Goal: Task Accomplishment & Management: Use online tool/utility

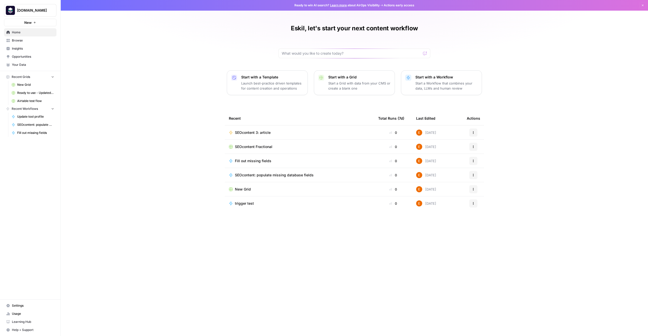
click at [270, 134] on span "SEOcontent 3: article" at bounding box center [253, 132] width 36 height 5
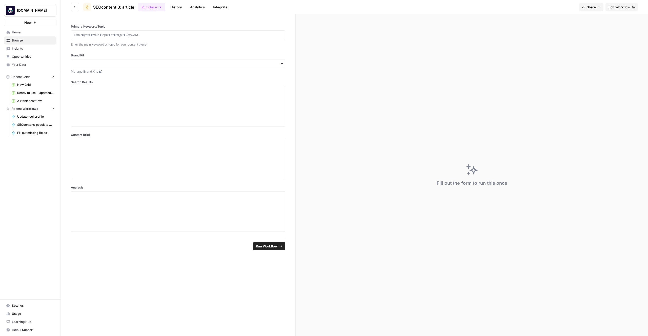
click at [73, 8] on button "Go back" at bounding box center [75, 7] width 8 height 8
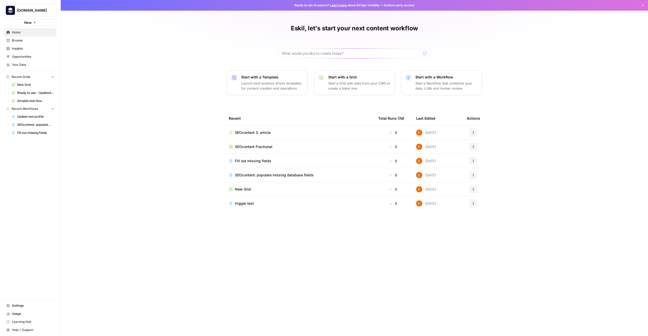
click at [268, 147] on span "SEOcontent Fractional" at bounding box center [253, 146] width 37 height 5
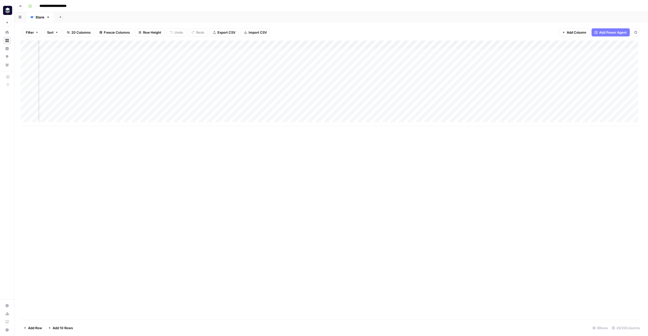
scroll to position [0, 475]
click at [621, 44] on span "Add Column" at bounding box center [630, 45] width 18 height 5
click at [573, 35] on button "Text" at bounding box center [597, 33] width 95 height 8
click at [577, 45] on div "Add Column" at bounding box center [330, 83] width 621 height 86
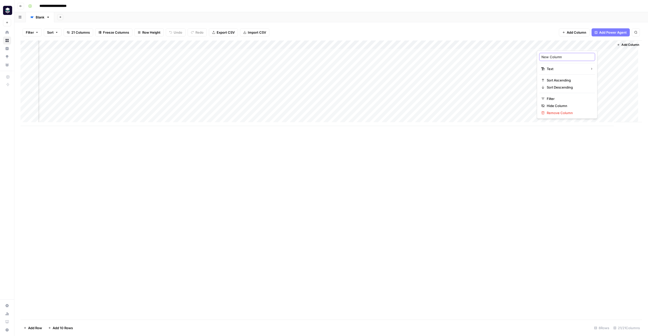
click at [568, 56] on input "New Column" at bounding box center [566, 56] width 51 height 5
type input "Author"
click at [541, 32] on div "Filter Sort 21 Columns Freeze Columns Row Height Undo Redo Export CSV Import CS…" at bounding box center [330, 32] width 621 height 16
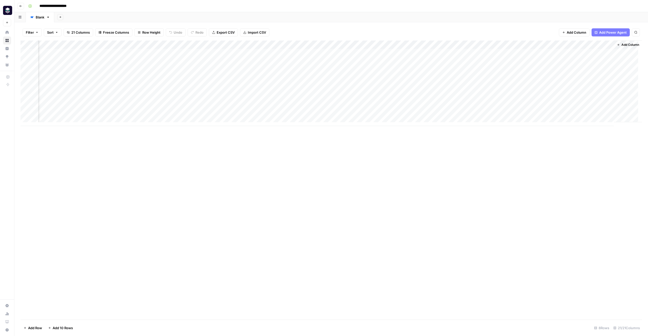
drag, startPoint x: 556, startPoint y: 45, endPoint x: 403, endPoint y: 47, distance: 153.8
click at [403, 47] on div "Add Column" at bounding box center [330, 83] width 621 height 86
click at [338, 42] on div "Add Column" at bounding box center [330, 83] width 621 height 86
click at [368, 45] on div at bounding box center [336, 45] width 73 height 10
click at [370, 45] on div at bounding box center [336, 45] width 73 height 10
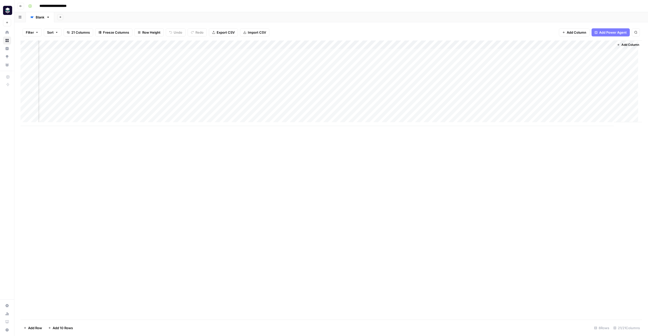
click at [364, 34] on div "Filter Sort 21 Columns Freeze Columns Row Height Undo Redo Export CSV Import CS…" at bounding box center [330, 32] width 621 height 16
click at [369, 45] on div "Add Column" at bounding box center [330, 83] width 621 height 86
click at [312, 111] on span "Remove Column" at bounding box center [332, 112] width 44 height 5
click at [306, 54] on span "Delete" at bounding box center [305, 52] width 11 height 5
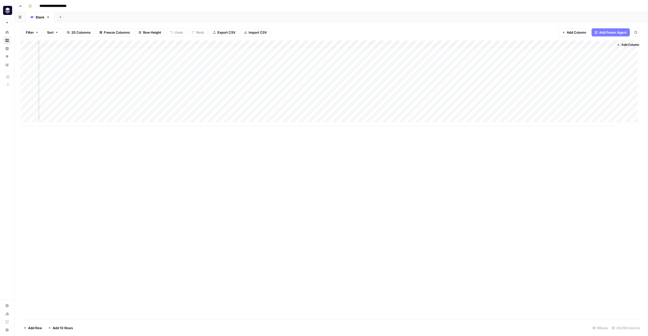
click at [168, 45] on div "Add Column" at bounding box center [330, 83] width 621 height 86
click at [149, 94] on span "Edit Workflow" at bounding box center [151, 94] width 44 height 5
click at [168, 79] on div "Add Column" at bounding box center [330, 83] width 621 height 86
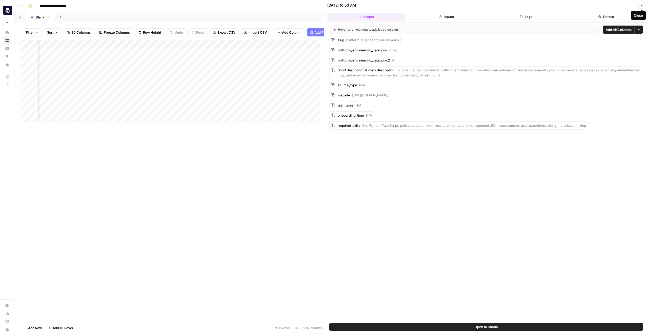
click at [642, 5] on icon "button" at bounding box center [641, 5] width 3 height 3
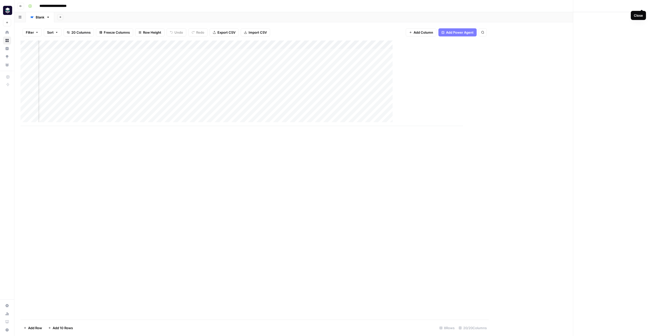
scroll to position [0, 469]
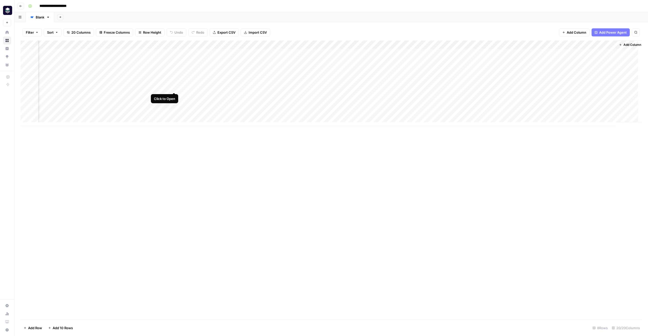
click at [174, 88] on div "Add Column" at bounding box center [330, 83] width 621 height 86
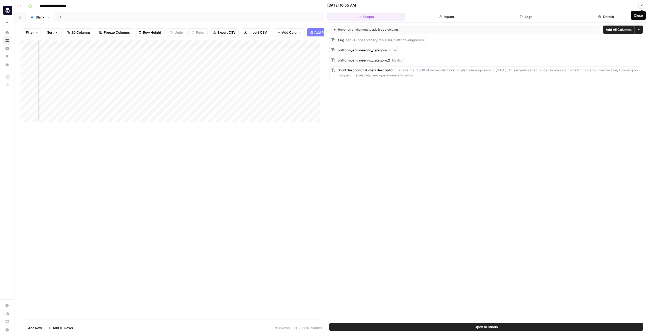
click at [642, 5] on icon "button" at bounding box center [641, 5] width 3 height 3
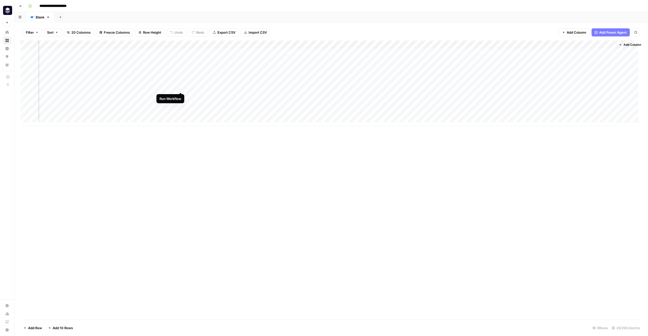
click at [180, 87] on div "Add Column" at bounding box center [330, 83] width 621 height 86
click at [174, 45] on div "Add Column" at bounding box center [330, 83] width 621 height 86
click at [414, 40] on div "Add Column" at bounding box center [330, 83] width 621 height 86
click at [448, 43] on div "Add Column" at bounding box center [330, 83] width 621 height 86
click at [402, 20] on div "Add Sheet" at bounding box center [351, 17] width 594 height 10
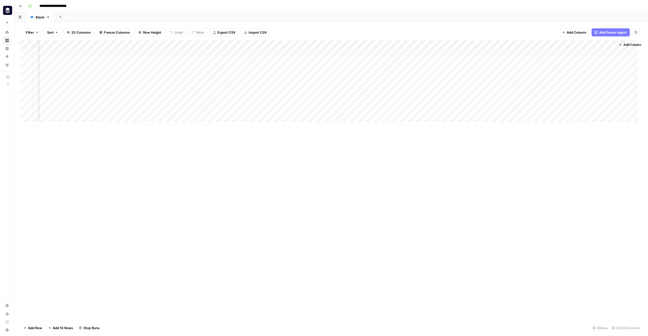
click at [402, 20] on div "Add Sheet" at bounding box center [351, 17] width 594 height 10
click at [421, 144] on div "Add Column" at bounding box center [330, 179] width 621 height 279
click at [386, 145] on div "Add Column" at bounding box center [330, 179] width 621 height 279
click at [230, 44] on div "Add Column" at bounding box center [330, 83] width 621 height 86
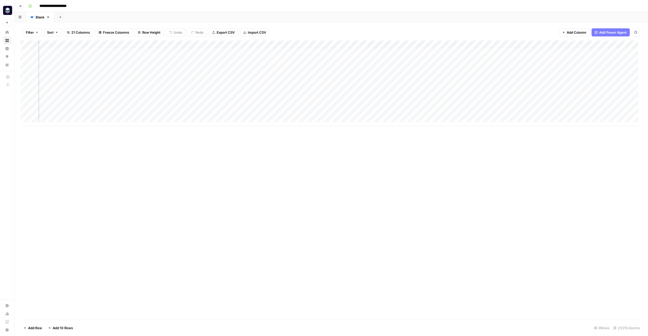
click at [551, 45] on div "Add Column" at bounding box center [330, 83] width 621 height 86
click at [510, 114] on span "Remove Column" at bounding box center [513, 112] width 44 height 5
click at [303, 54] on span "Delete" at bounding box center [305, 52] width 11 height 5
click at [517, 44] on div "Add Column" at bounding box center [330, 83] width 621 height 86
click at [506, 77] on span "Edit" at bounding box center [513, 75] width 44 height 5
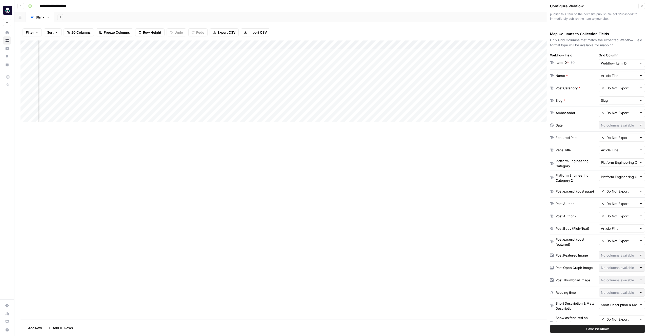
scroll to position [66, 0]
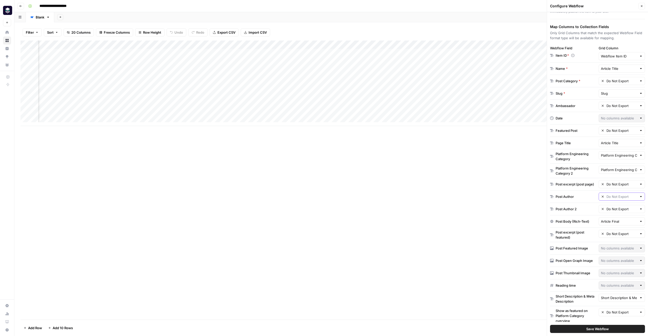
click at [624, 198] on input "text" at bounding box center [621, 196] width 31 height 5
click at [619, 207] on span "Author (1)" at bounding box center [613, 208] width 25 height 5
type input "Author (1)"
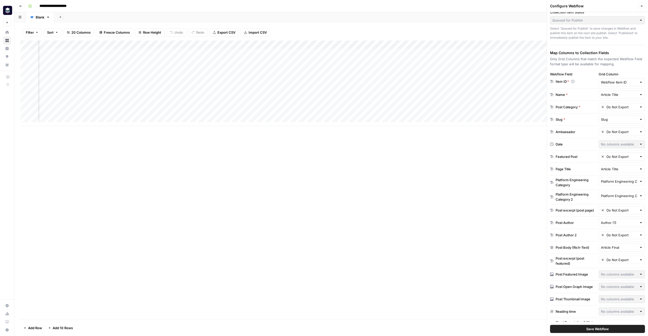
scroll to position [46, 0]
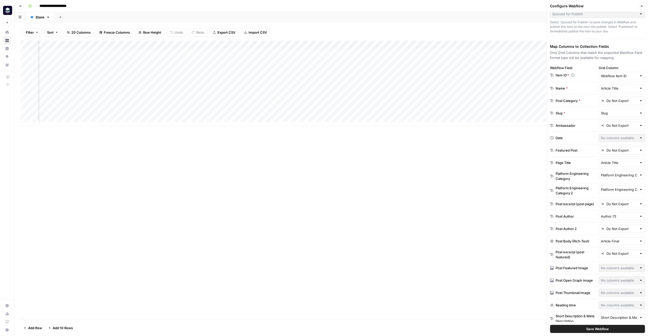
click at [601, 328] on span "Save Webflow" at bounding box center [597, 328] width 23 height 5
click at [597, 330] on span "Save Webflow" at bounding box center [597, 328] width 23 height 5
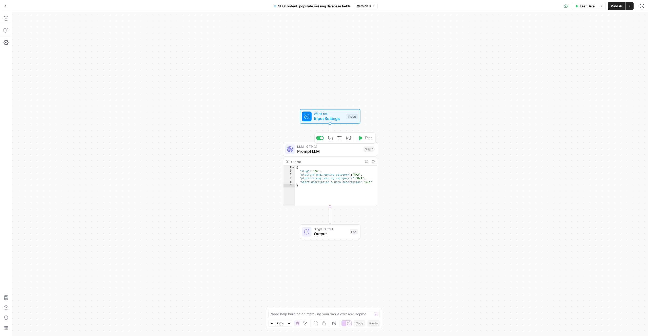
click at [340, 151] on span "Prompt LLM" at bounding box center [329, 151] width 64 height 6
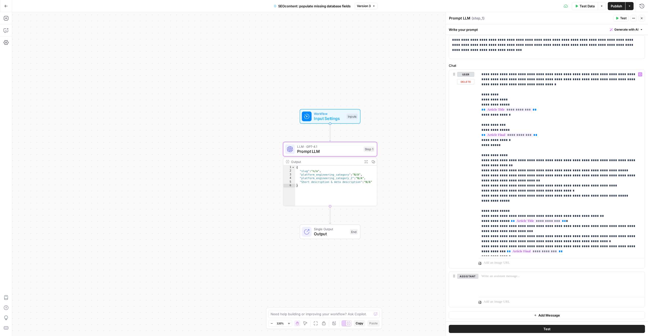
scroll to position [24, 0]
click at [327, 235] on span "Output" at bounding box center [330, 234] width 33 height 6
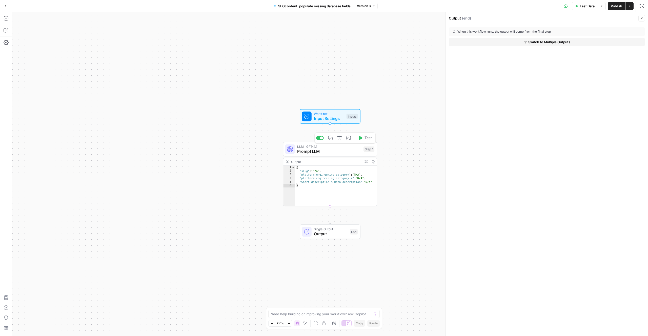
click at [311, 153] on span "Prompt LLM" at bounding box center [329, 151] width 64 height 6
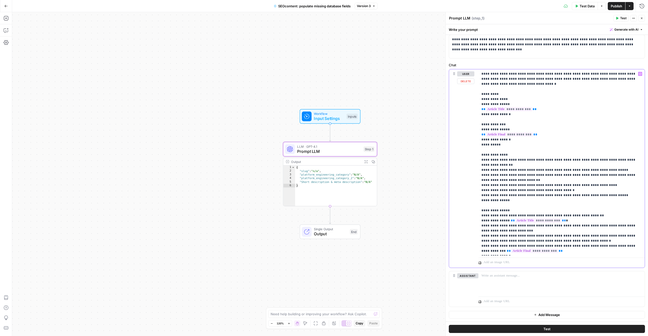
click at [549, 246] on p "**********" at bounding box center [559, 162] width 156 height 182
click at [602, 251] on p "**********" at bounding box center [559, 164] width 156 height 187
click at [589, 256] on p "**********" at bounding box center [559, 167] width 156 height 192
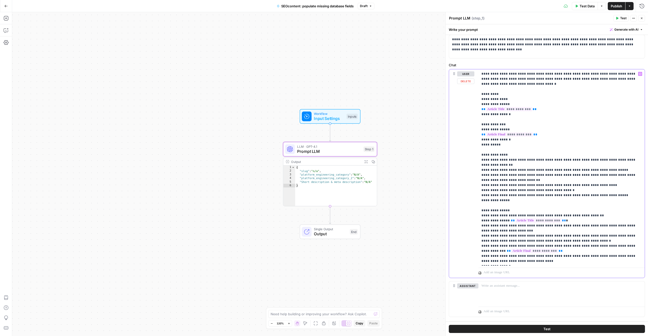
drag, startPoint x: 588, startPoint y: 258, endPoint x: 480, endPoint y: 204, distance: 120.5
click at [480, 204] on div "**********" at bounding box center [561, 167] width 166 height 196
copy p "**********"
click at [305, 149] on span "Prompt LLM" at bounding box center [329, 151] width 64 height 6
click at [530, 260] on p "**********" at bounding box center [559, 167] width 156 height 192
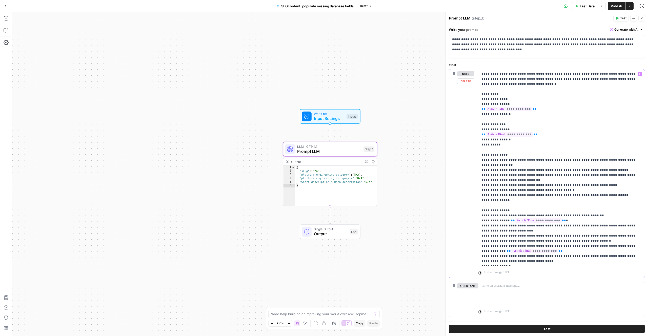
drag, startPoint x: 593, startPoint y: 258, endPoint x: 474, endPoint y: 252, distance: 119.6
click at [476, 251] on div "**********" at bounding box center [547, 173] width 196 height 208
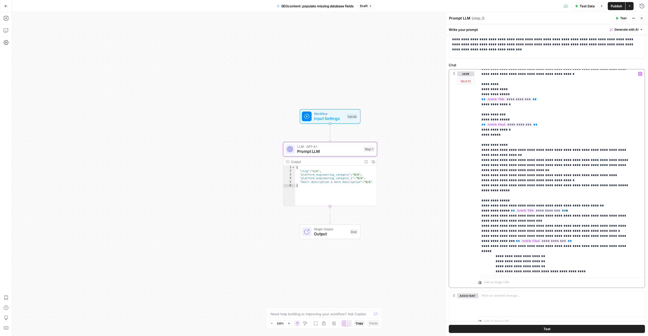
scroll to position [10, 0]
drag, startPoint x: 565, startPoint y: 226, endPoint x: 555, endPoint y: 225, distance: 10.4
click at [555, 225] on p "**********" at bounding box center [557, 167] width 153 height 213
type textarea "**********"
click at [342, 171] on div "{ "slug" : "n/a" , "platform_engineering_category" : "N/A" , "platform_engineer…" at bounding box center [336, 189] width 82 height 48
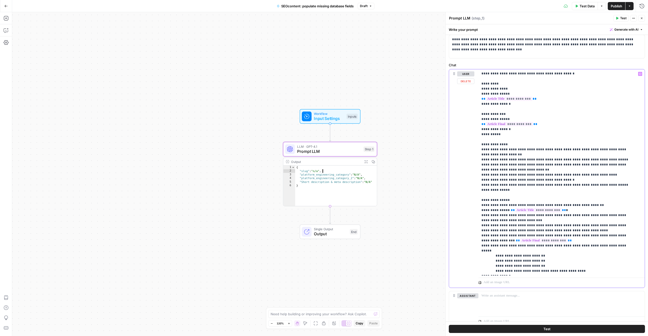
click at [548, 231] on p "**********" at bounding box center [557, 167] width 153 height 213
click at [587, 231] on p "**********" at bounding box center [557, 167] width 153 height 213
drag, startPoint x: 610, startPoint y: 225, endPoint x: 481, endPoint y: 227, distance: 128.5
click at [481, 227] on p "**********" at bounding box center [557, 167] width 153 height 213
drag, startPoint x: 539, startPoint y: 225, endPoint x: 544, endPoint y: 228, distance: 6.2
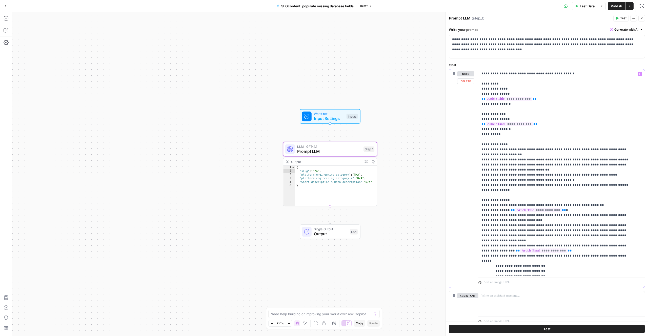
click at [539, 225] on p "**********" at bounding box center [557, 170] width 153 height 218
drag, startPoint x: 595, startPoint y: 235, endPoint x: 489, endPoint y: 234, distance: 106.0
click at [489, 234] on p "**********" at bounding box center [557, 170] width 153 height 218
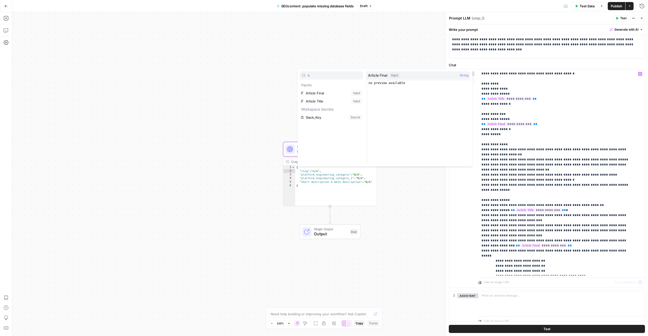
type input "A"
click at [593, 224] on p "**********" at bounding box center [557, 170] width 153 height 218
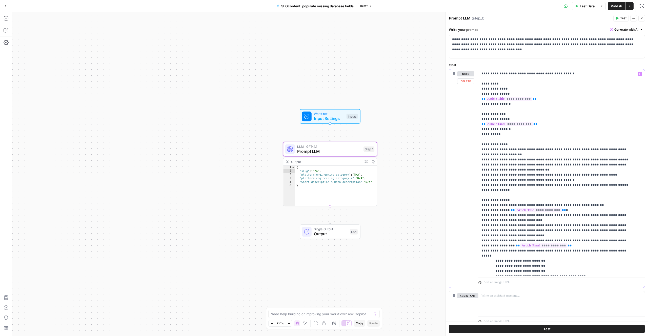
click at [608, 233] on p "**********" at bounding box center [557, 170] width 153 height 218
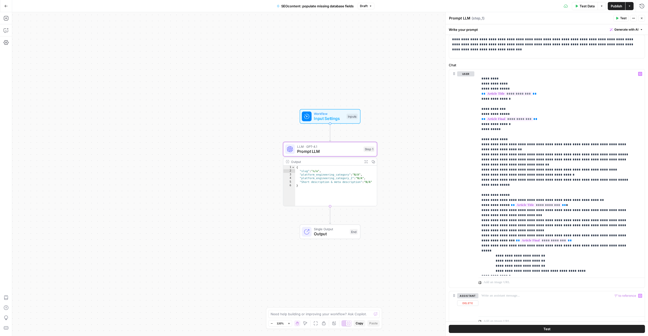
click at [551, 328] on button "Test" at bounding box center [547, 329] width 196 height 8
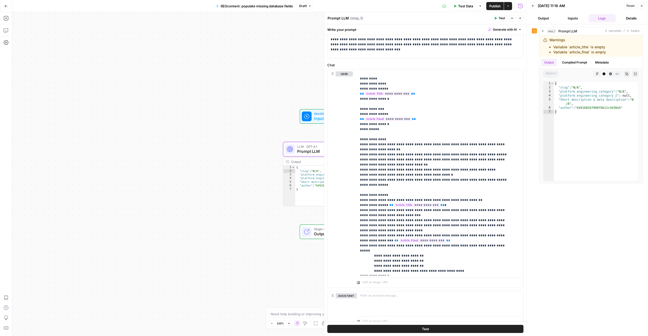
click at [497, 8] on span "Publish" at bounding box center [494, 6] width 11 height 5
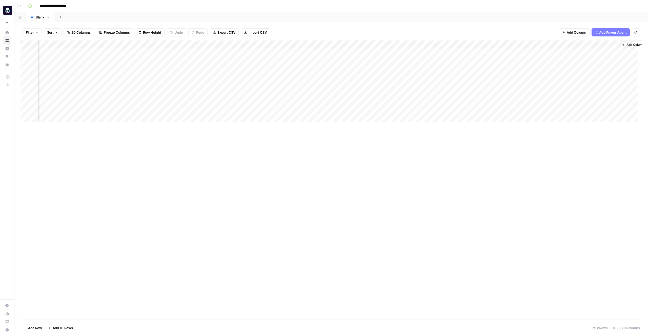
scroll to position [0, 444]
click at [484, 44] on div "Add Column" at bounding box center [330, 83] width 621 height 86
click at [470, 75] on span "Edit" at bounding box center [482, 75] width 44 height 5
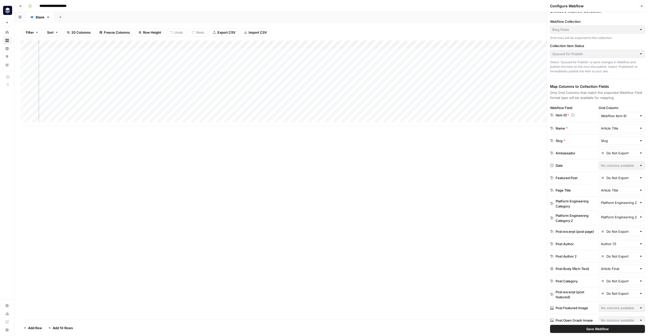
scroll to position [10, 0]
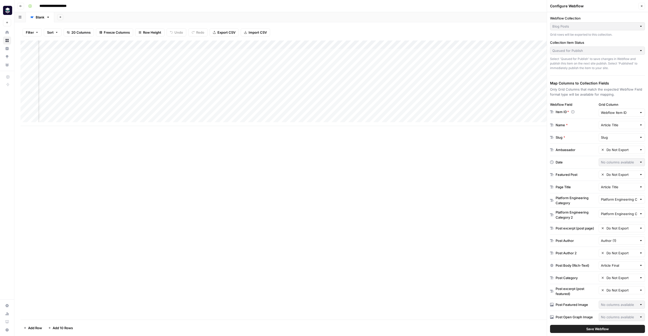
click at [473, 246] on div "Add Column" at bounding box center [330, 179] width 621 height 279
click at [491, 87] on div "Add Column" at bounding box center [330, 83] width 621 height 86
click at [490, 87] on div "Add Column" at bounding box center [330, 83] width 621 height 86
